Goal: Task Accomplishment & Management: Manage account settings

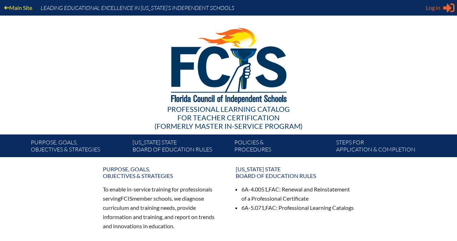
click at [436, 10] on span "Log in" at bounding box center [433, 8] width 15 height 8
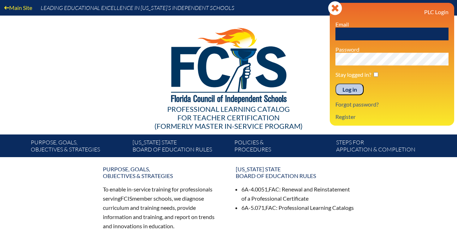
click at [418, 35] on input "text" at bounding box center [392, 34] width 113 height 13
type input "cassiakite"
click at [355, 92] on input "Log in" at bounding box center [350, 90] width 28 height 12
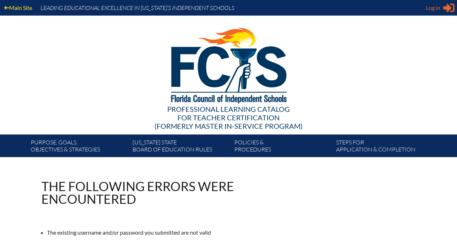
click at [432, 7] on span "Log in" at bounding box center [433, 8] width 15 height 8
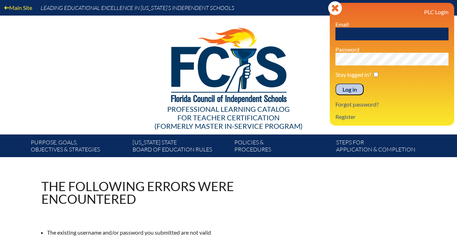
click at [408, 35] on input "text" at bounding box center [392, 34] width 113 height 13
type input "cassia.kite@img.education"
click at [336, 84] on input "Log in" at bounding box center [350, 90] width 28 height 12
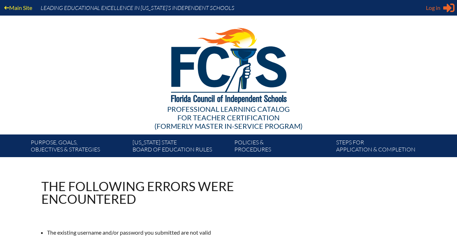
click at [437, 6] on span "Log in" at bounding box center [433, 8] width 15 height 8
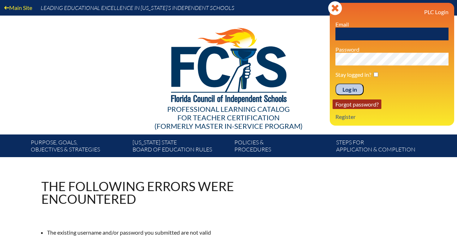
click at [371, 106] on link "Forgot password?" at bounding box center [357, 104] width 49 height 10
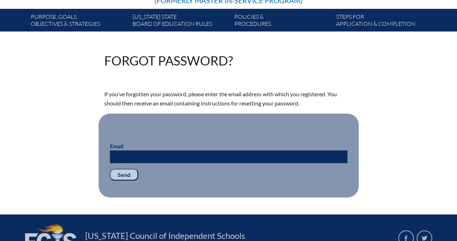
scroll to position [128, 0]
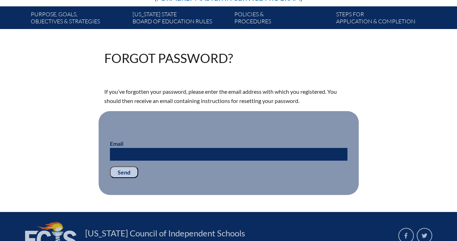
click at [271, 156] on input "Email" at bounding box center [229, 154] width 238 height 13
type input "cassiakite@gmail.com"
click at [129, 173] on input "Send" at bounding box center [124, 172] width 28 height 12
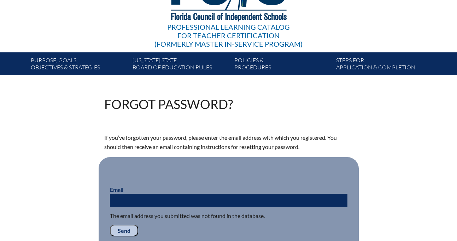
scroll to position [83, 0]
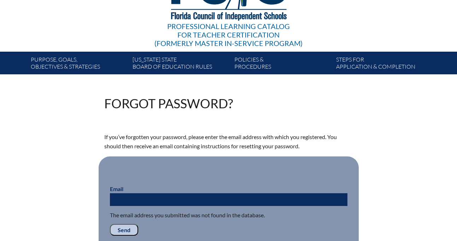
click at [255, 202] on input "Email" at bounding box center [229, 199] width 238 height 13
type input "[EMAIL_ADDRESS][DOMAIN_NAME]"
click at [126, 228] on input "Send" at bounding box center [124, 230] width 28 height 12
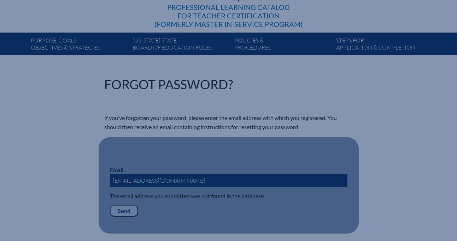
scroll to position [132, 0]
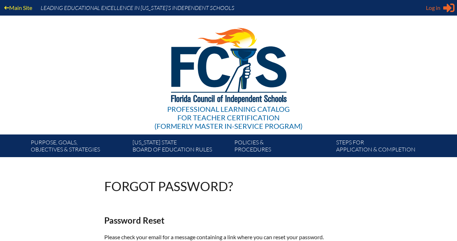
click at [429, 6] on span "Log in" at bounding box center [433, 8] width 15 height 8
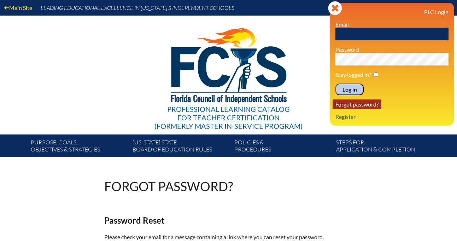
click at [365, 104] on link "Forgot password?" at bounding box center [357, 104] width 49 height 10
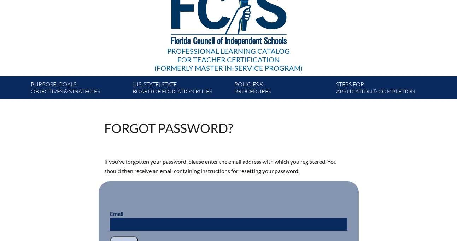
scroll to position [74, 0]
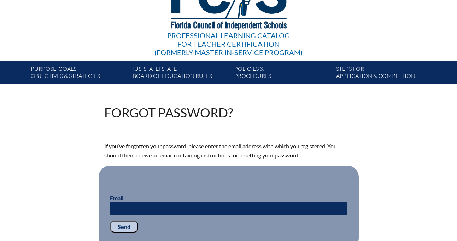
click at [302, 205] on input "Email" at bounding box center [229, 208] width 238 height 13
type input "cassia.kite@imgacademy.education"
click at [127, 226] on input "Send" at bounding box center [124, 227] width 28 height 12
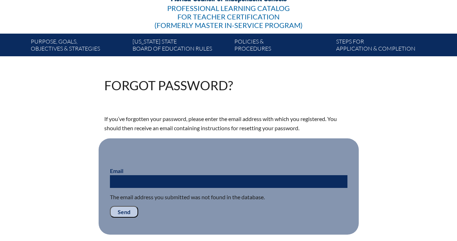
scroll to position [101, 0]
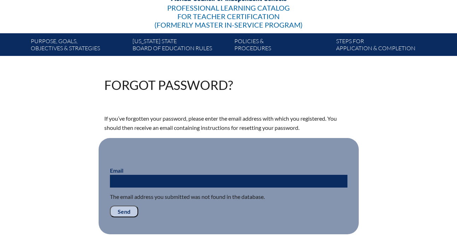
click at [150, 179] on input "Email" at bounding box center [229, 181] width 238 height 13
type input "cassia.kite@img.com"
click at [126, 212] on input "Send" at bounding box center [124, 212] width 28 height 12
